Goal: Transaction & Acquisition: Purchase product/service

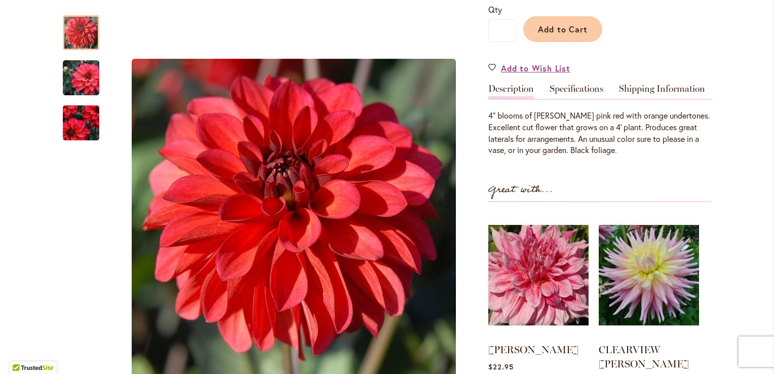
scroll to position [101, 0]
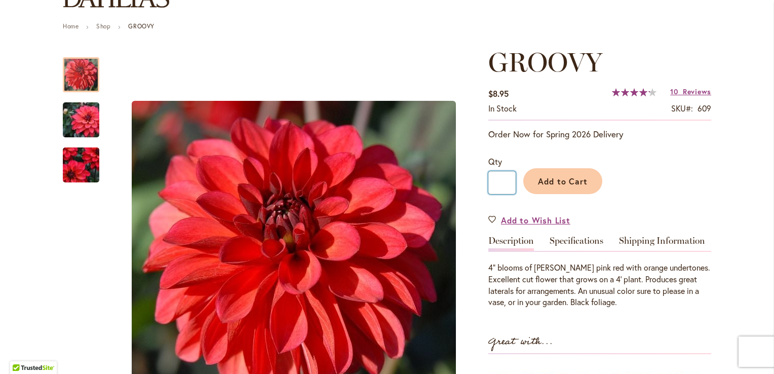
click at [497, 182] on input "*" at bounding box center [501, 182] width 27 height 23
type input "*"
click at [555, 180] on span "Add to Cart" at bounding box center [563, 181] width 50 height 11
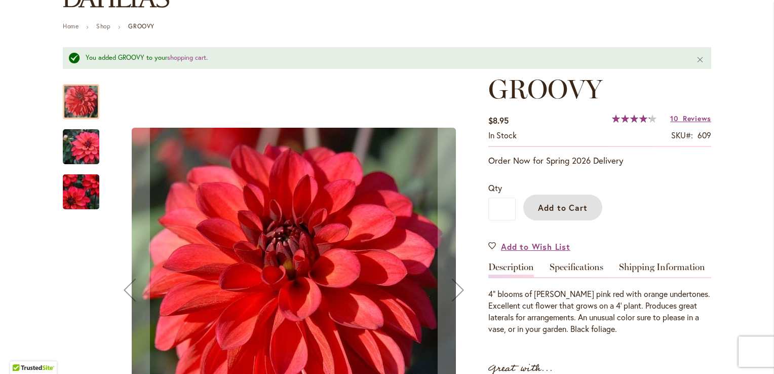
scroll to position [0, 0]
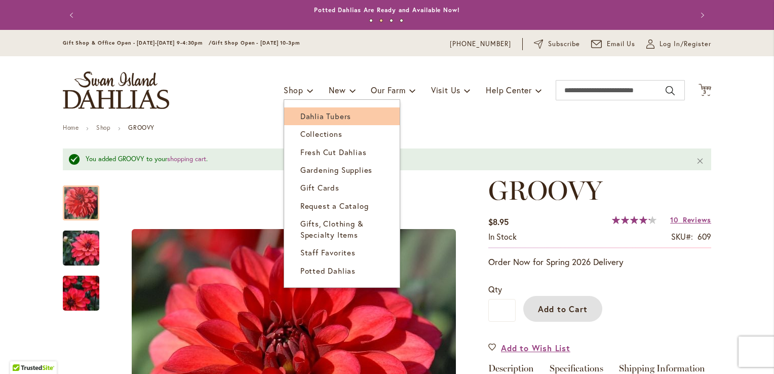
click at [300, 115] on span "Dahlia Tubers" at bounding box center [325, 116] width 51 height 10
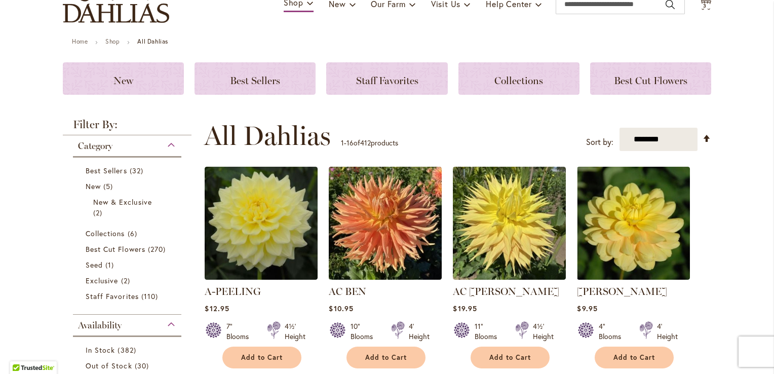
scroll to position [152, 0]
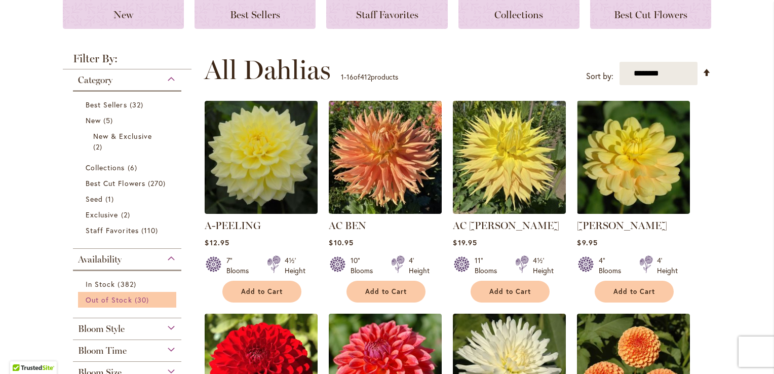
click at [96, 302] on span "Out of Stock" at bounding box center [109, 300] width 47 height 10
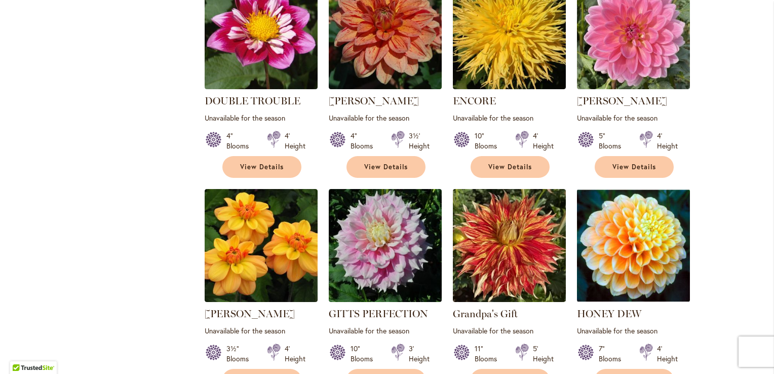
scroll to position [911, 0]
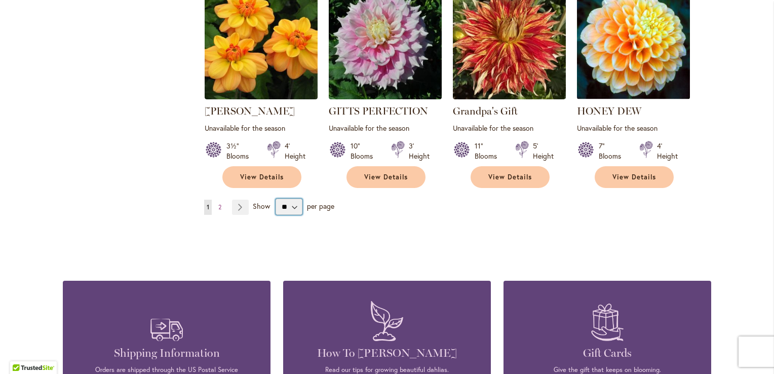
click at [296, 198] on select "** ** ** **" at bounding box center [288, 206] width 27 height 16
select select "**"
click at [275, 198] on select "** ** ** **" at bounding box center [288, 206] width 27 height 16
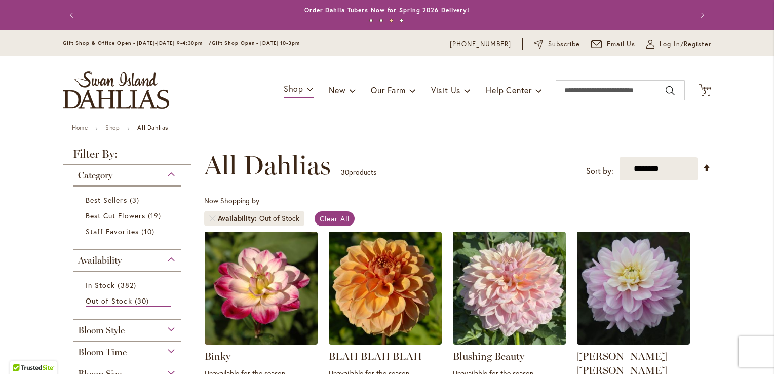
scroll to position [203, 0]
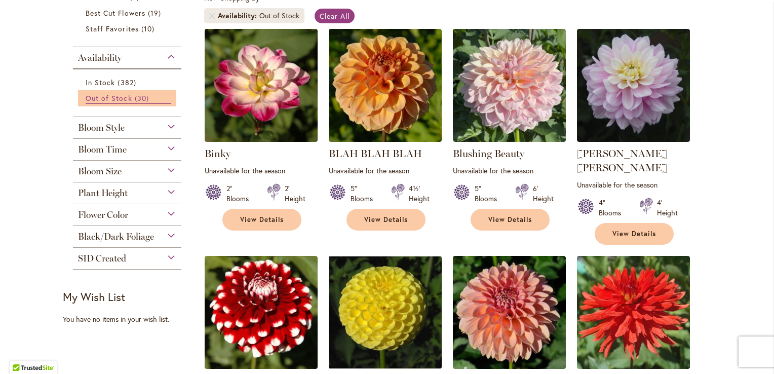
click at [135, 99] on span "30 items" at bounding box center [143, 98] width 17 height 11
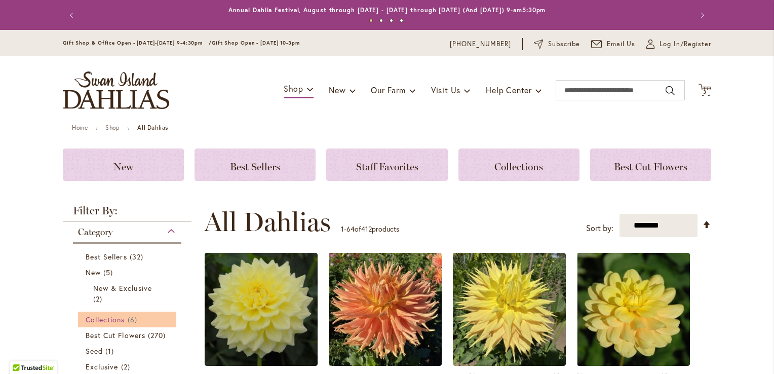
scroll to position [214, 0]
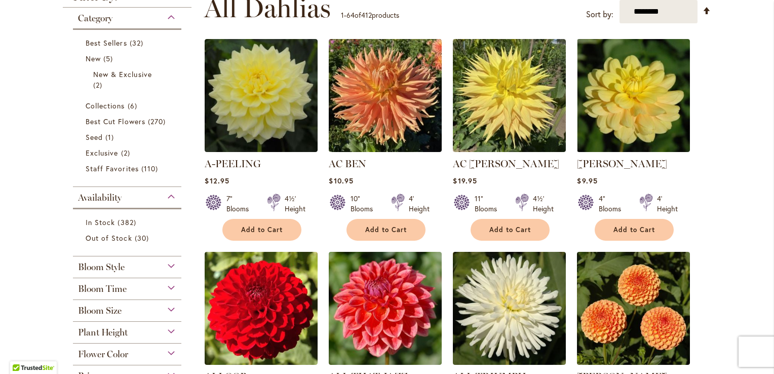
click at [168, 351] on div "Flower Color" at bounding box center [127, 351] width 108 height 16
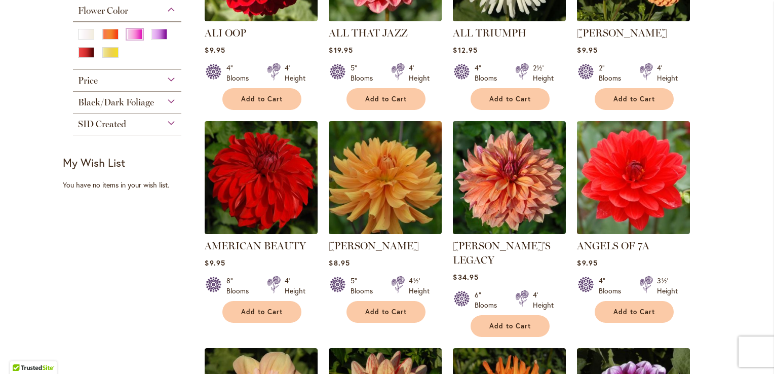
click at [133, 33] on div "Pink" at bounding box center [135, 34] width 16 height 11
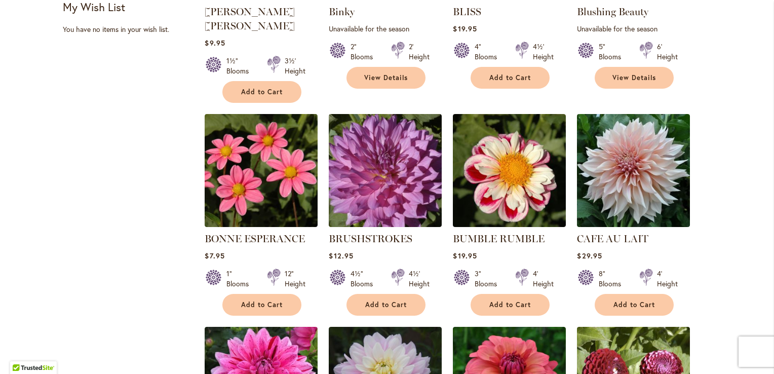
scroll to position [815, 0]
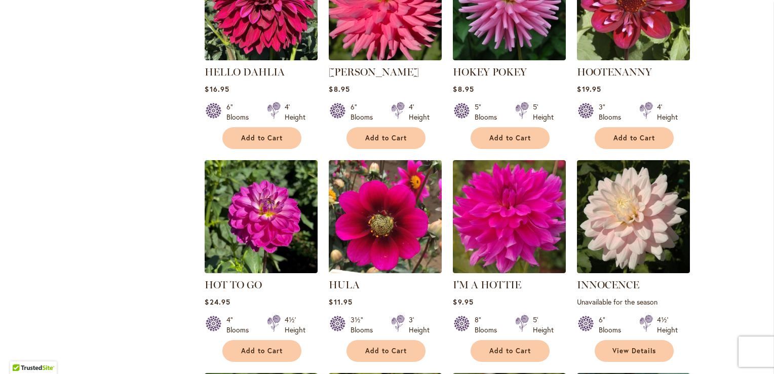
scroll to position [3295, 0]
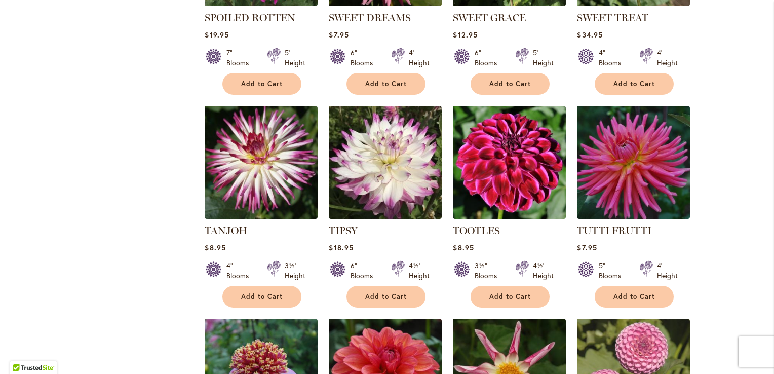
scroll to position [2941, 0]
